Goal: Task Accomplishment & Management: Use online tool/utility

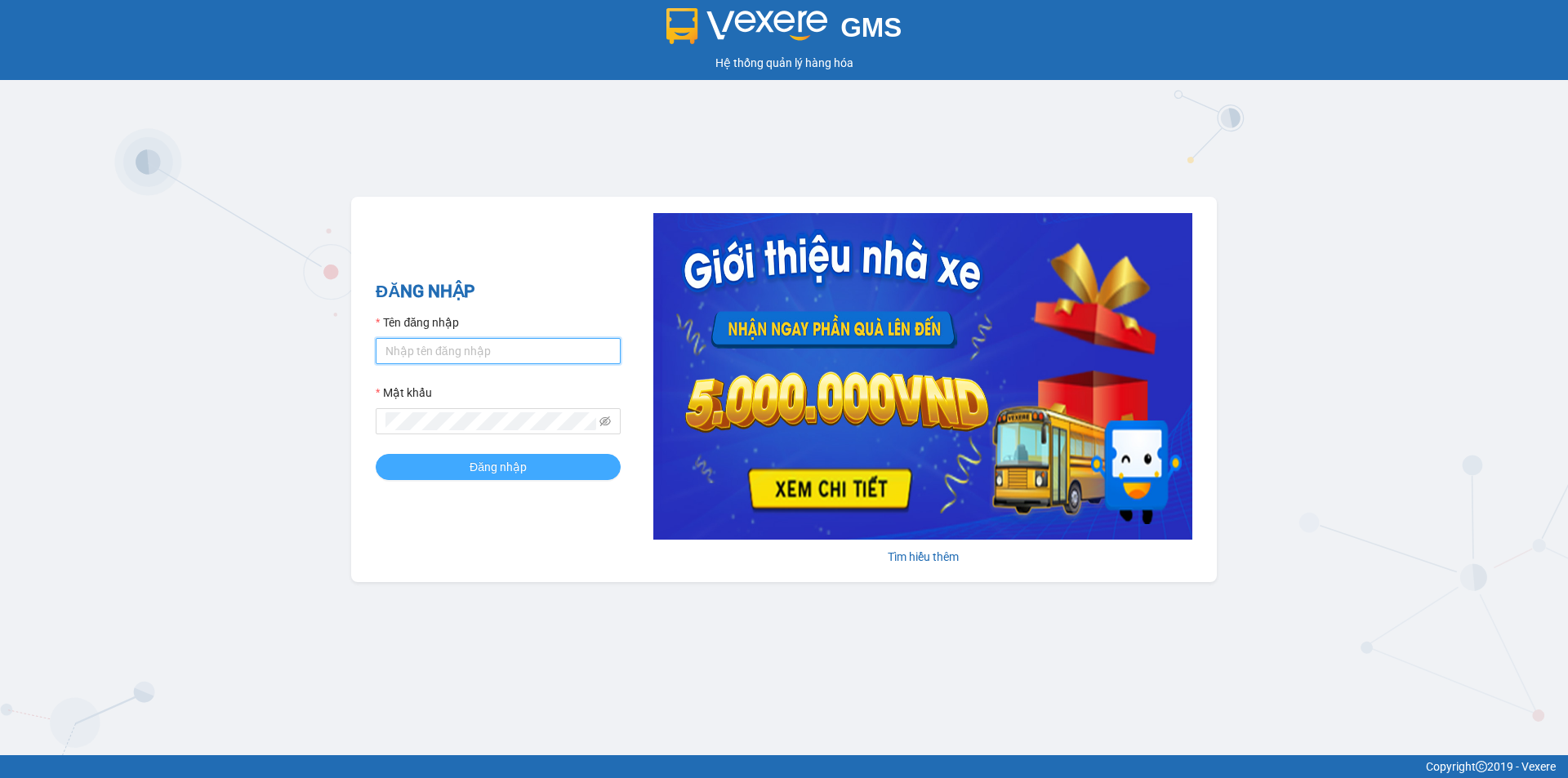
type input "thuhien.khanhphong"
click at [474, 470] on span "Đăng nhập" at bounding box center [498, 468] width 57 height 18
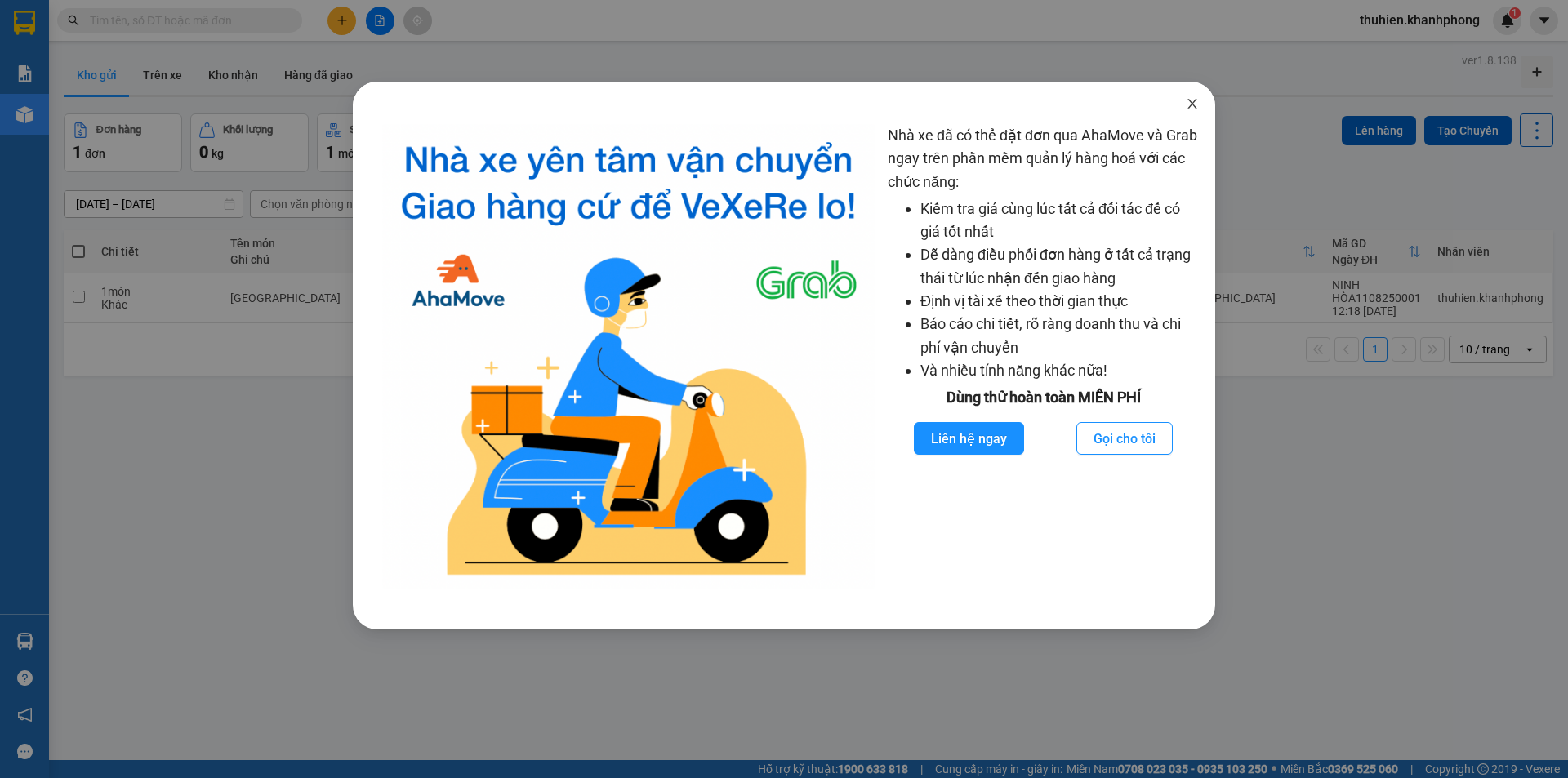
click at [1188, 109] on icon "close" at bounding box center [1191, 104] width 13 height 13
